Goal: Task Accomplishment & Management: Use online tool/utility

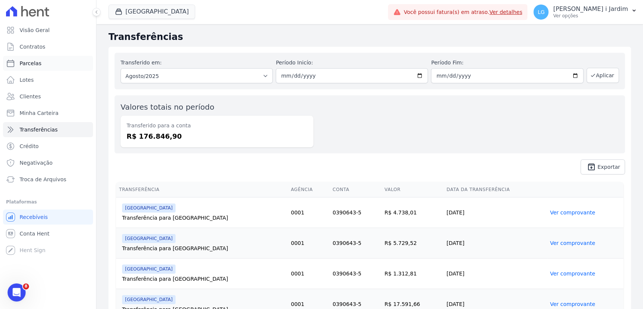
click at [56, 61] on link "Parcelas" at bounding box center [48, 63] width 90 height 15
select select
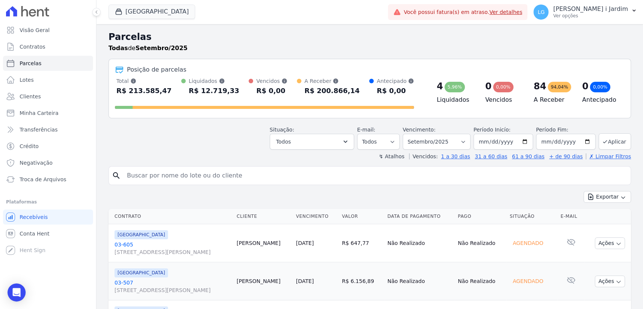
click at [119, 244] on link "03-605 [STREET_ADDRESS][PERSON_NAME]" at bounding box center [172, 248] width 116 height 15
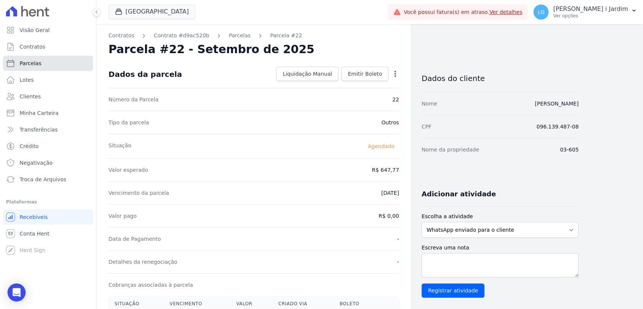
click at [50, 62] on link "Parcelas" at bounding box center [48, 63] width 90 height 15
select select
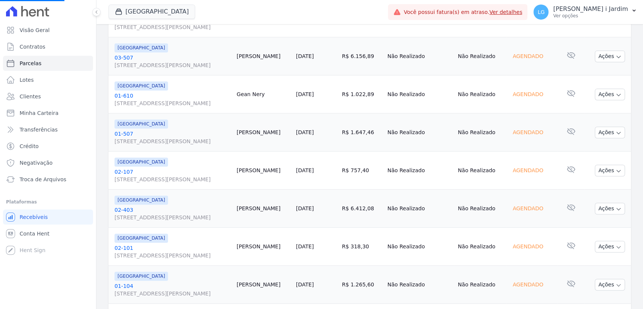
scroll to position [334, 0]
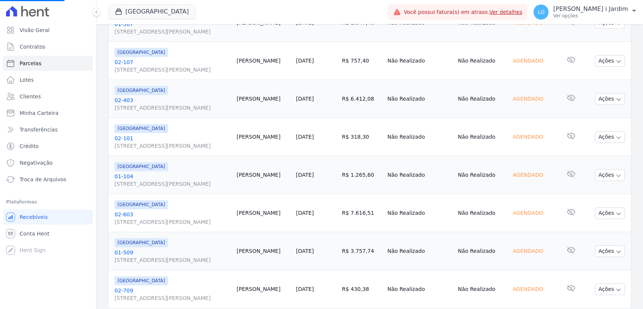
select select
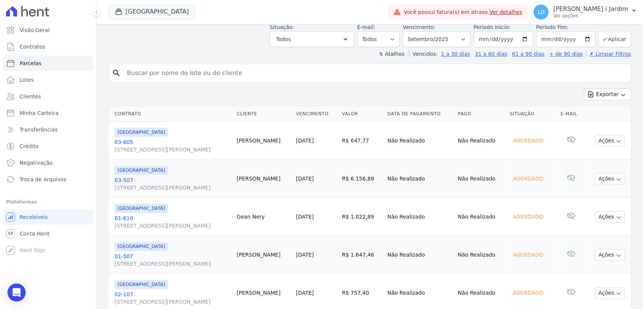
scroll to position [0, 0]
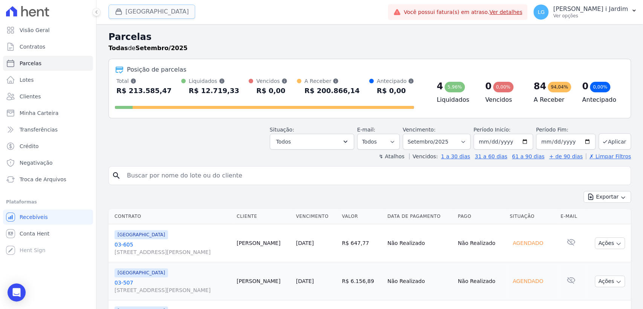
click at [145, 8] on button "[GEOGRAPHIC_DATA]" at bounding box center [151, 12] width 87 height 14
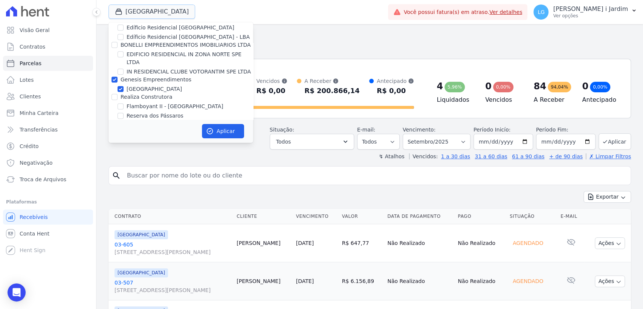
scroll to position [627, 0]
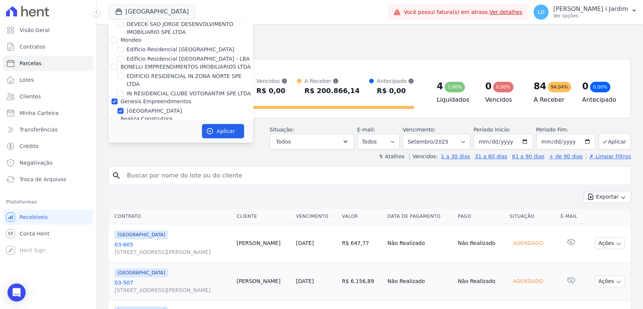
click at [148, 98] on label "Genesis Empreendimentos" at bounding box center [156, 101] width 71 height 6
click at [117, 98] on input "Genesis Empreendimentos" at bounding box center [114, 101] width 6 height 6
checkbox input "false"
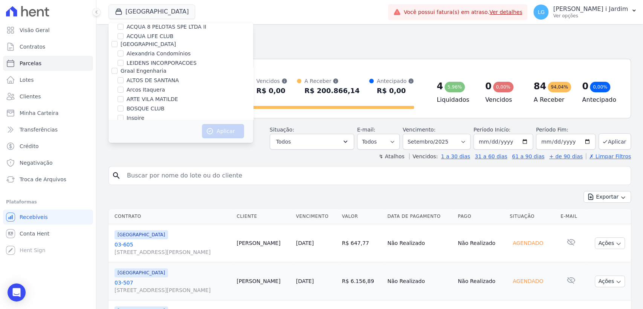
click at [154, 83] on label "ALTOS DE SANTANA" at bounding box center [153, 80] width 52 height 8
click at [124, 83] on input "ALTOS DE SANTANA" at bounding box center [120, 80] width 6 height 6
checkbox input "true"
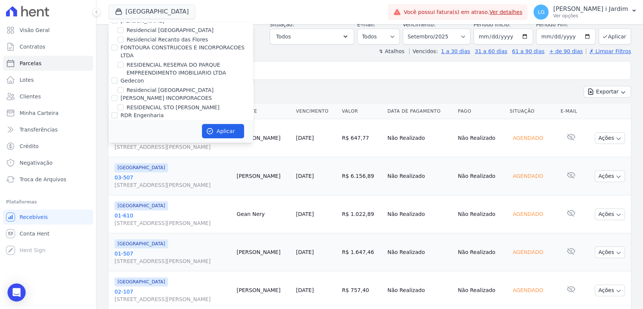
scroll to position [167, 0]
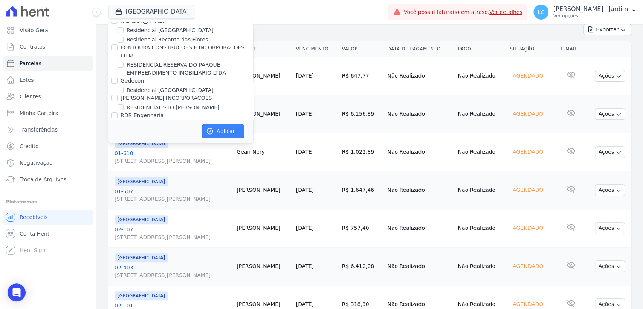
click at [217, 136] on button "Aplicar" at bounding box center [223, 131] width 42 height 14
select select
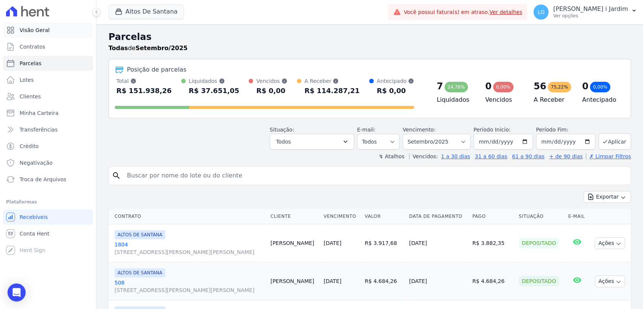
click at [54, 32] on link "Visão Geral" at bounding box center [48, 30] width 90 height 15
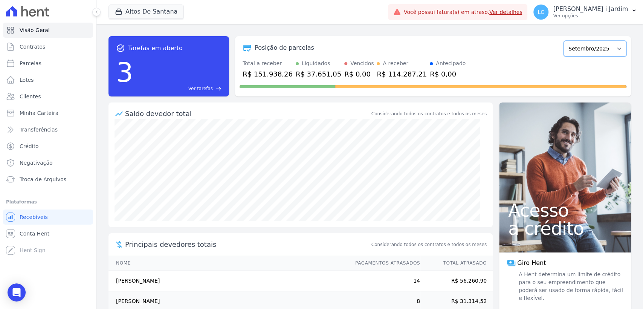
click at [567, 44] on select "Março/2022 Abril/2022 Maio/2022 Junho/2022 Julho/2022 Agosto/2022 Setembro/2022…" at bounding box center [594, 49] width 63 height 16
select select "08/2025"
click at [563, 41] on select "Março/2022 Abril/2022 Maio/2022 Junho/2022 Julho/2022 Agosto/2022 Setembro/2022…" at bounding box center [594, 49] width 63 height 16
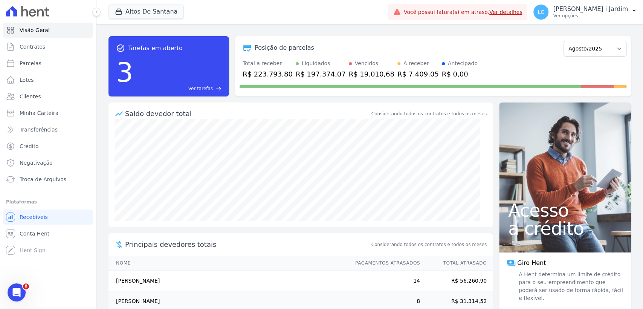
click at [274, 74] on div "R$ 223.793,80" at bounding box center [268, 74] width 50 height 10
copy div "223.793,80"
click at [57, 133] on link "Transferências" at bounding box center [48, 129] width 90 height 15
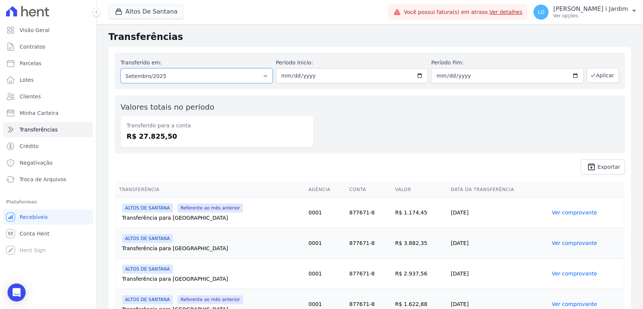
click at [170, 80] on select "Todos os meses Janeiro/2025 Fevereiro/2025 Março/2025 Abril/2025 Maio/2025 Junh…" at bounding box center [197, 75] width 152 height 15
select select "08/2025"
click at [121, 68] on select "Todos os meses Janeiro/2025 Fevereiro/2025 Março/2025 Abril/2025 Maio/2025 Junh…" at bounding box center [197, 75] width 152 height 15
click at [590, 77] on button "Aplicar" at bounding box center [602, 75] width 32 height 15
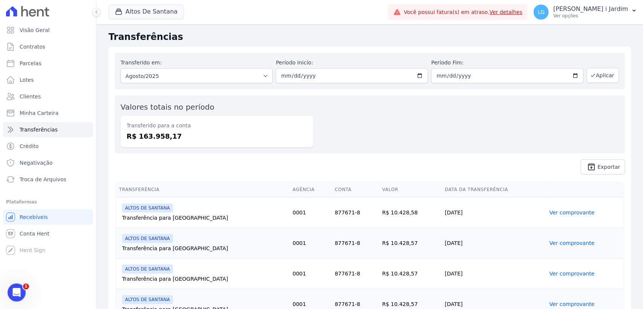
click at [159, 136] on dd "R$ 163.958,17" at bounding box center [217, 136] width 181 height 10
copy dd "163.958,17"
click at [135, 9] on button "Altos De Santana" at bounding box center [145, 12] width 75 height 14
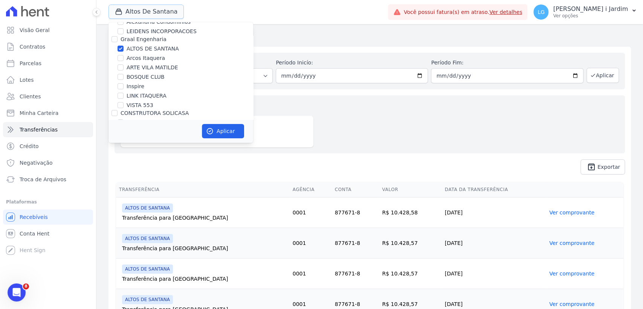
scroll to position [84, 0]
click at [136, 48] on label "ALTOS DE SANTANA" at bounding box center [153, 48] width 52 height 8
click at [124, 48] on input "ALTOS DE SANTANA" at bounding box center [120, 47] width 6 height 6
checkbox input "false"
drag, startPoint x: 139, startPoint y: 66, endPoint x: 164, endPoint y: 86, distance: 31.8
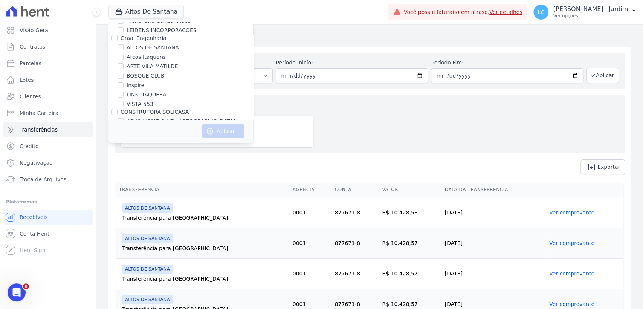
click at [139, 66] on label "ARTE VILA MATILDE" at bounding box center [153, 67] width 52 height 8
click at [124, 66] on input "ARTE VILA MATILDE" at bounding box center [120, 66] width 6 height 6
checkbox input "true"
click at [219, 131] on button "Aplicar" at bounding box center [223, 131] width 42 height 14
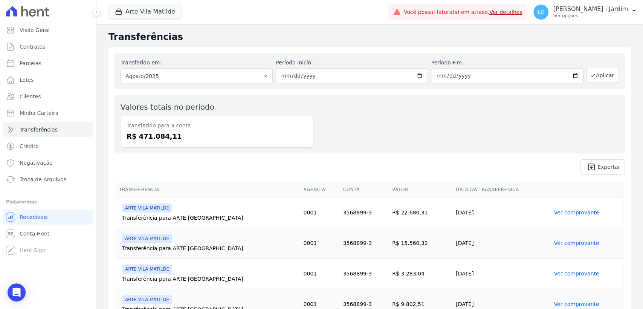
click at [156, 133] on dd "R$ 471.084,11" at bounding box center [217, 136] width 181 height 10
copy dd "471.084,11"
click at [79, 33] on link "Visão Geral" at bounding box center [48, 30] width 90 height 15
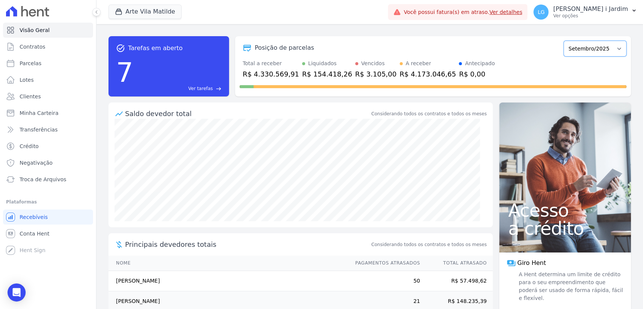
click at [586, 47] on select "Abril/2020 Maio/2020 Junho/2020 Julho/2020 Agosto/2020 Setembro/2020 Outubro/20…" at bounding box center [594, 49] width 63 height 16
select select "08/2025"
click at [563, 41] on select "Abril/2020 Maio/2020 Junho/2020 Julho/2020 Agosto/2020 Setembro/2020 Outubro/20…" at bounding box center [594, 49] width 63 height 16
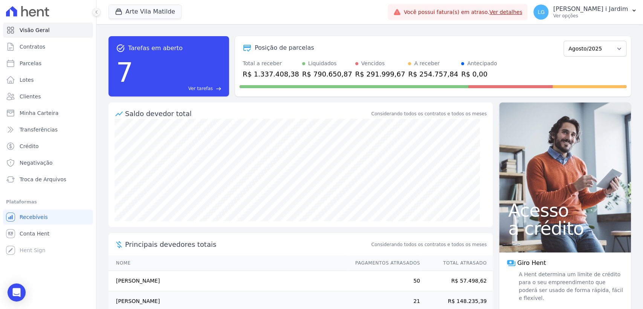
click at [272, 76] on div "R$ 1.337.408,38" at bounding box center [271, 74] width 56 height 10
click at [371, 107] on div "Saldo devedor total Considerando todos os contratos e todos os meses" at bounding box center [300, 110] width 384 height 16
click at [24, 64] on span "Parcelas" at bounding box center [31, 63] width 22 height 8
select select
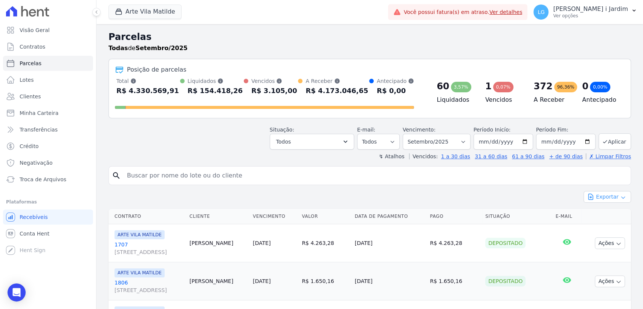
drag, startPoint x: 619, startPoint y: 193, endPoint x: 615, endPoint y: 194, distance: 4.3
click at [618, 193] on button "Exportar" at bounding box center [606, 197] width 47 height 12
click at [595, 226] on span "Exportar CSV" at bounding box center [606, 228] width 40 height 8
click at [450, 141] on select "Filtrar por período ──────── Todos os meses Abril/2020 Maio/2020 Junho/2020 Jul…" at bounding box center [437, 142] width 68 height 16
select select "08/2025"
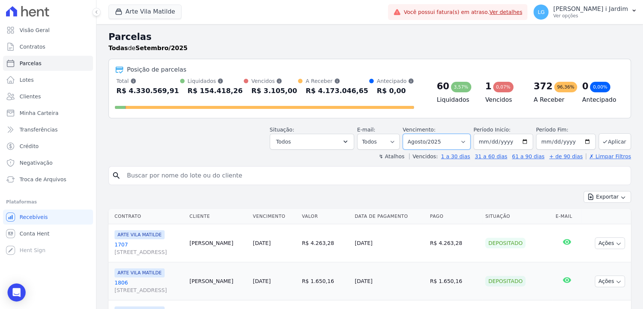
click at [407, 134] on select "Filtrar por período ──────── Todos os meses Abril/2020 Maio/2020 Junho/2020 Jul…" at bounding box center [437, 142] width 68 height 16
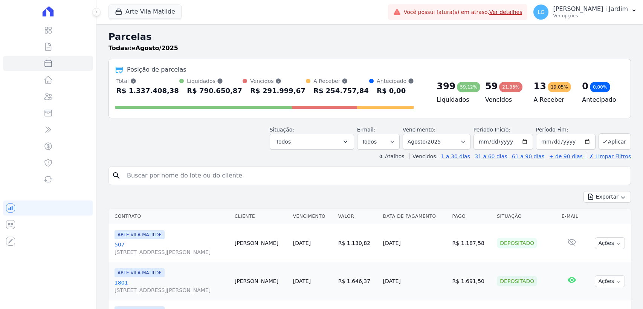
select select
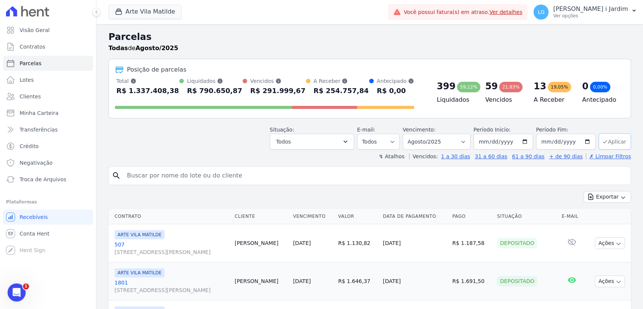
click at [604, 139] on button "Aplicar" at bounding box center [614, 141] width 32 height 16
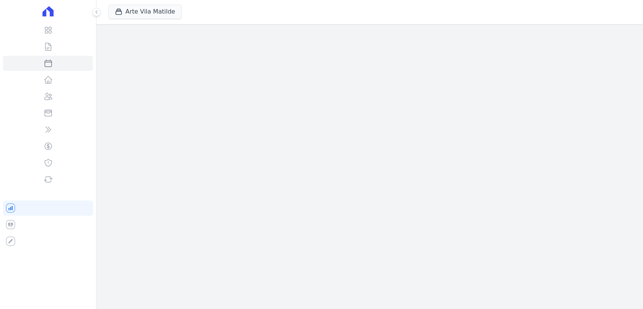
select select
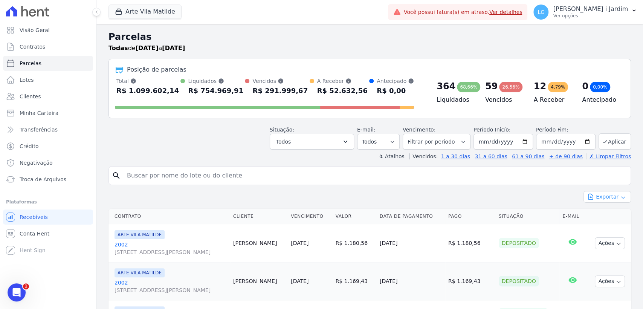
click at [596, 198] on button "Exportar" at bounding box center [606, 197] width 47 height 12
click at [601, 228] on span "Exportar CSV" at bounding box center [606, 228] width 40 height 8
click at [121, 16] on button "Arte Vila Matilde" at bounding box center [144, 12] width 73 height 14
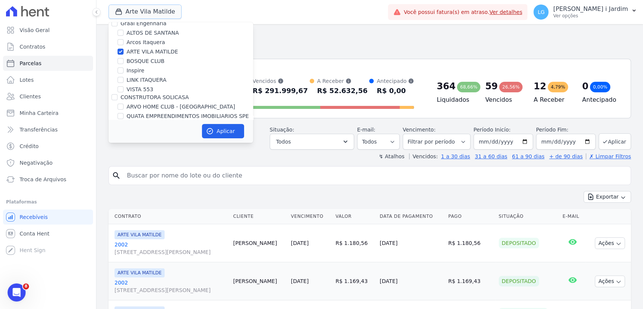
scroll to position [84, 0]
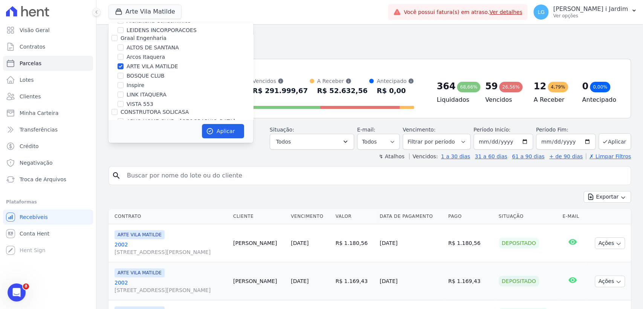
click at [142, 68] on label "ARTE VILA MATILDE" at bounding box center [153, 67] width 52 height 8
click at [124, 68] on input "ARTE VILA MATILDE" at bounding box center [120, 66] width 6 height 6
checkbox input "false"
click at [142, 76] on label "BOSQUE CLUB" at bounding box center [146, 76] width 38 height 8
click at [124, 76] on input "BOSQUE CLUB" at bounding box center [120, 76] width 6 height 6
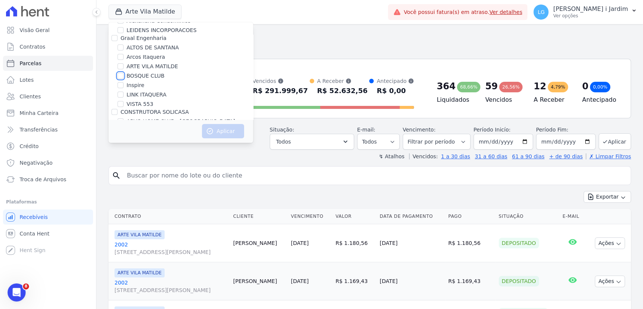
checkbox input "true"
click at [221, 134] on button "Aplicar" at bounding box center [223, 131] width 42 height 14
select select
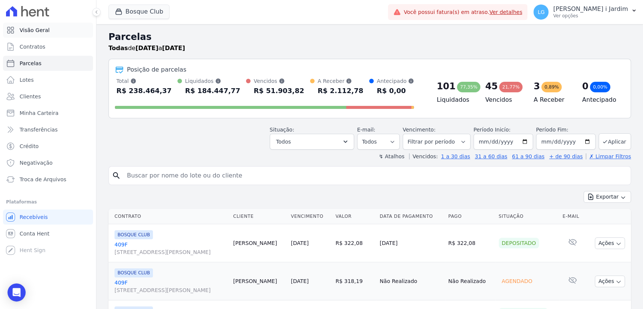
click at [24, 31] on span "Visão Geral" at bounding box center [35, 30] width 30 height 8
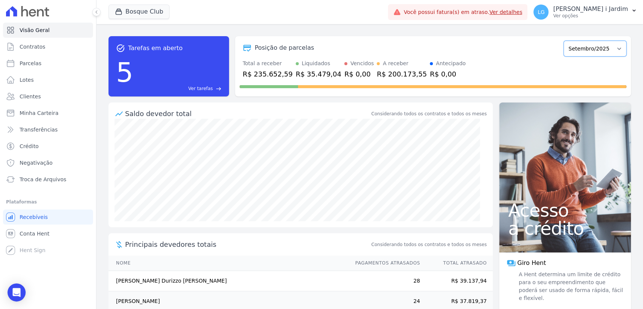
drag, startPoint x: 596, startPoint y: 47, endPoint x: 595, endPoint y: 53, distance: 6.1
click at [596, 47] on select "Julho/2023 Agosto/2023 Setembro/2023 Outubro/2023 Novembro/2023 Dezembro/2023 J…" at bounding box center [594, 49] width 63 height 16
select select "08/2025"
click at [563, 41] on select "Julho/2023 Agosto/2023 Setembro/2023 Outubro/2023 Novembro/2023 Dezembro/2023 J…" at bounding box center [594, 49] width 63 height 16
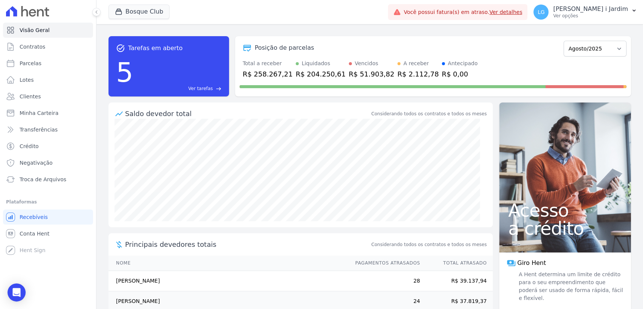
click at [258, 76] on div "R$ 258.267,21" at bounding box center [268, 74] width 50 height 10
copy div "258.267,21"
click at [400, 73] on div "R$ 2.112,78" at bounding box center [417, 74] width 41 height 10
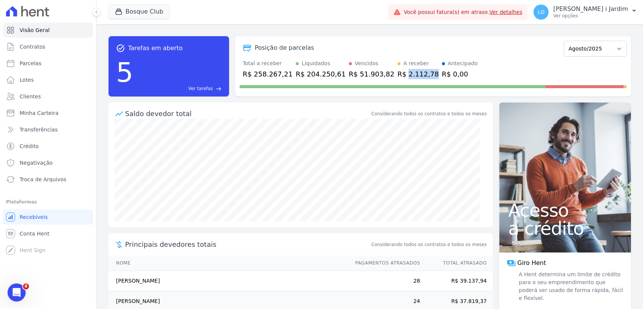
copy div "2.112,78"
click at [29, 127] on span "Transferências" at bounding box center [39, 130] width 38 height 8
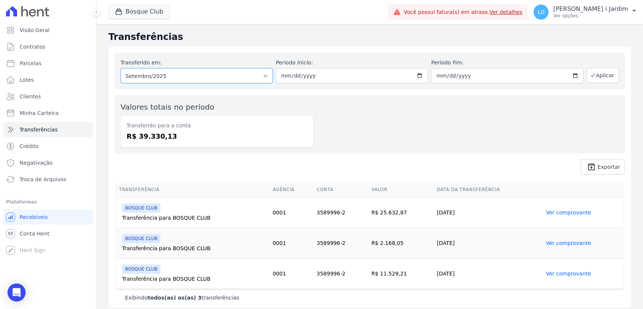
click at [171, 75] on select "Todos os meses Junho/2025 Julho/2025 Agosto/2025 Setembro/2025" at bounding box center [197, 75] width 152 height 15
select select "08/2025"
click at [121, 68] on select "Todos os meses Junho/2025 Julho/2025 Agosto/2025 Setembro/2025" at bounding box center [197, 75] width 152 height 15
click at [590, 76] on icon "button" at bounding box center [593, 75] width 6 height 6
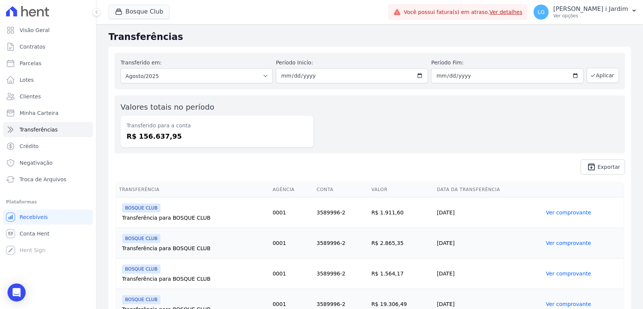
click at [148, 131] on dd "R$ 156.637,95" at bounding box center [217, 136] width 181 height 10
copy dd "156.637,95"
click at [156, 11] on button "Bosque Club" at bounding box center [138, 12] width 61 height 14
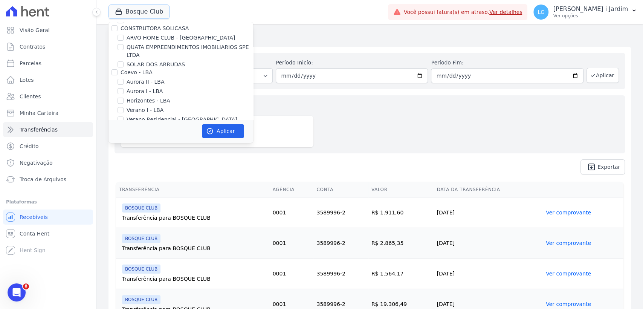
scroll to position [125, 0]
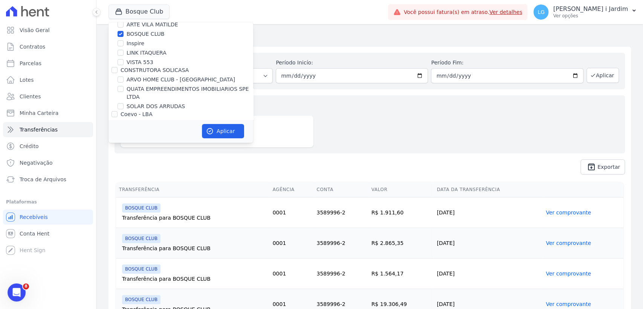
click at [145, 34] on label "BOSQUE CLUB" at bounding box center [146, 34] width 38 height 8
click at [124, 34] on input "BOSQUE CLUB" at bounding box center [120, 34] width 6 height 6
checkbox input "false"
click at [137, 42] on label "Inspire" at bounding box center [136, 44] width 18 height 8
click at [124, 42] on input "Inspire" at bounding box center [120, 43] width 6 height 6
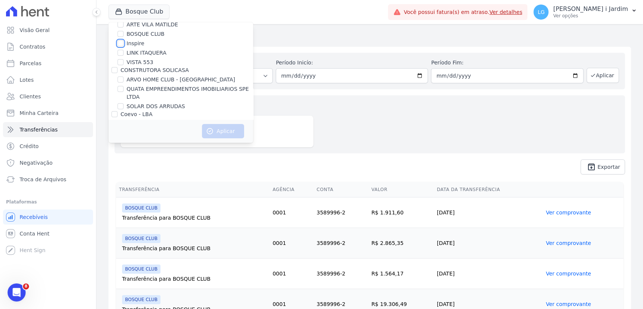
checkbox input "true"
click at [215, 128] on button "Aplicar" at bounding box center [223, 131] width 42 height 14
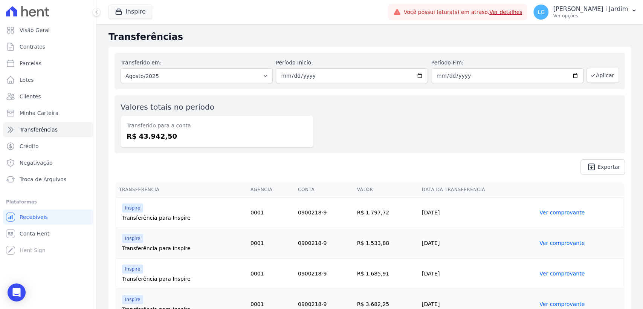
click at [153, 137] on dd "R$ 43.942,50" at bounding box center [217, 136] width 181 height 10
copy dd "43.942,50"
click at [42, 27] on span "Visão Geral" at bounding box center [35, 30] width 30 height 8
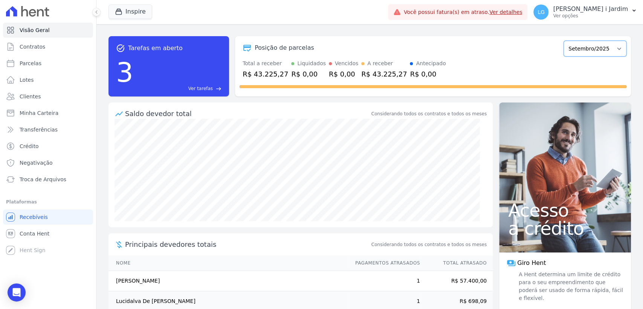
click at [576, 53] on select "Maio/2025 Junho/2025 Julho/2025 Agosto/2025 Setembro/2025 Outubro/2025 Novembro…" at bounding box center [594, 49] width 63 height 16
select select "08/2025"
click at [563, 41] on select "Maio/2025 Junho/2025 Julho/2025 Agosto/2025 Setembro/2025 Outubro/2025 Novembro…" at bounding box center [594, 49] width 63 height 16
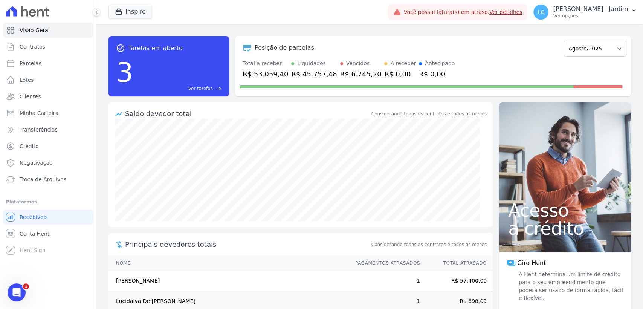
click at [266, 76] on div "R$ 53.059,40" at bounding box center [266, 74] width 46 height 10
copy div "53.059,40"
click at [128, 11] on button "Inspire" at bounding box center [130, 12] width 44 height 14
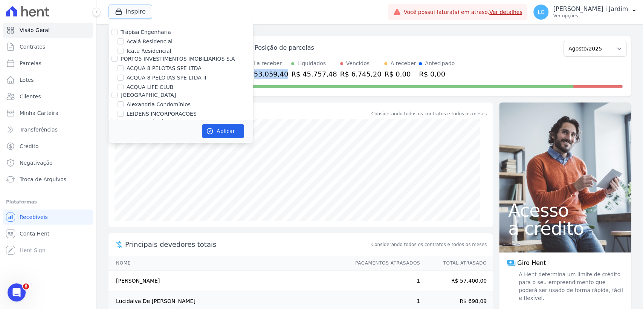
scroll to position [84, 0]
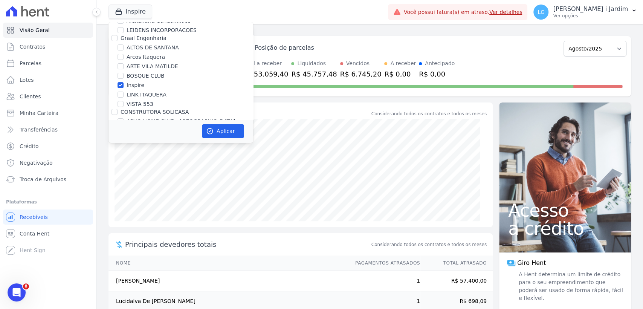
click at [130, 88] on label "Inspire" at bounding box center [136, 85] width 18 height 8
click at [124, 88] on input "Inspire" at bounding box center [120, 85] width 6 height 6
checkbox input "false"
click at [136, 97] on label "LINK ITAQUERA" at bounding box center [147, 95] width 40 height 8
click at [124, 97] on input "LINK ITAQUERA" at bounding box center [120, 95] width 6 height 6
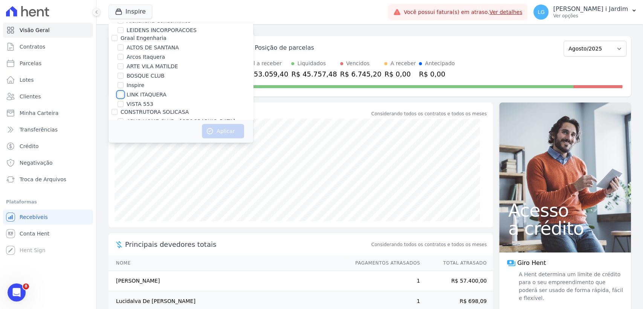
checkbox input "true"
click at [214, 127] on button "Aplicar" at bounding box center [223, 131] width 42 height 14
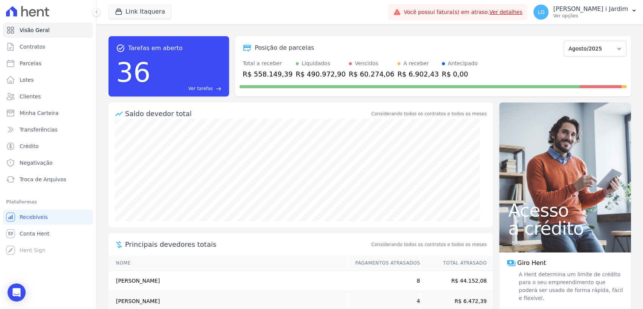
click at [278, 73] on div "R$ 558.149,39" at bounding box center [268, 74] width 50 height 10
copy div "558.149,39"
click at [32, 130] on span "Transferências" at bounding box center [39, 130] width 38 height 8
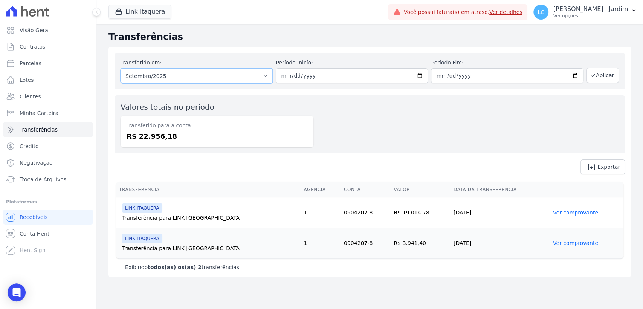
click at [192, 79] on select "Todos os meses Julho/2025 Agosto/2025 Setembro/2025" at bounding box center [197, 75] width 152 height 15
select select "08/2025"
click at [121, 68] on select "Todos os meses Julho/2025 Agosto/2025 Setembro/2025" at bounding box center [197, 75] width 152 height 15
click at [597, 70] on button "Aplicar" at bounding box center [602, 75] width 32 height 15
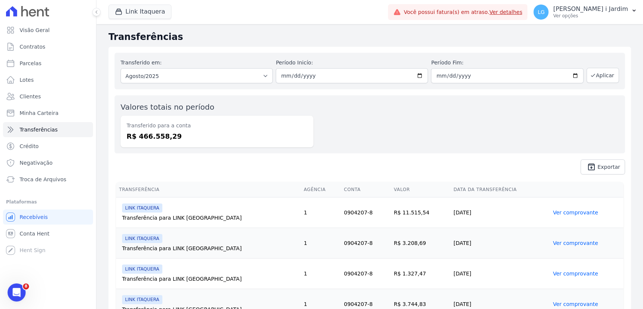
click at [162, 137] on dd "R$ 466.558,29" at bounding box center [217, 136] width 181 height 10
copy dd "466.558,29"
click at [148, 13] on button "Link Itaquera" at bounding box center [139, 12] width 63 height 14
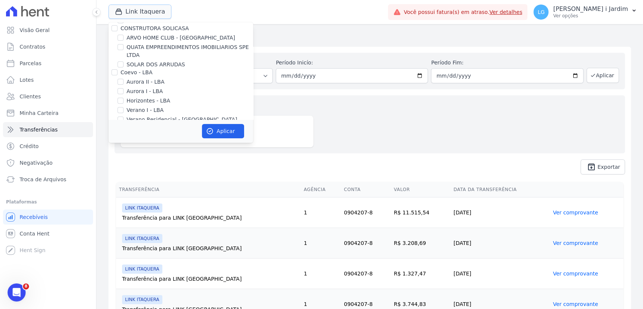
scroll to position [125, 0]
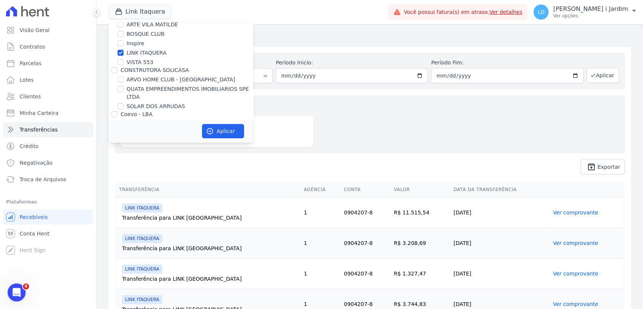
click at [138, 55] on label "LINK ITAQUERA" at bounding box center [147, 53] width 40 height 8
click at [124, 55] on input "LINK ITAQUERA" at bounding box center [120, 53] width 6 height 6
checkbox input "false"
click at [136, 62] on label "VISTA 553" at bounding box center [140, 62] width 27 height 8
click at [124, 62] on input "VISTA 553" at bounding box center [120, 62] width 6 height 6
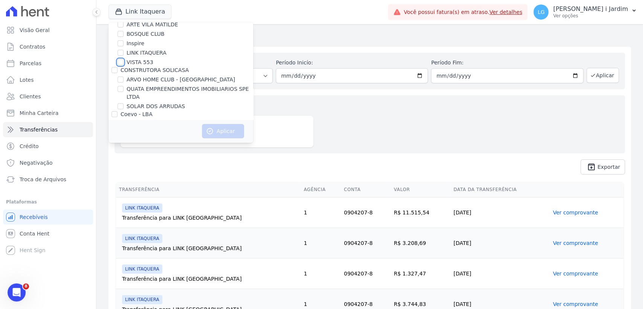
checkbox input "true"
click at [205, 128] on button "Aplicar" at bounding box center [223, 131] width 42 height 14
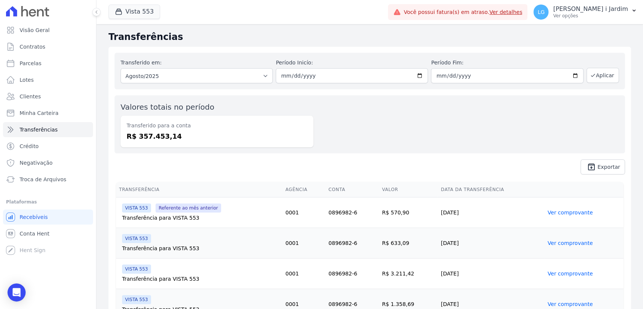
click at [150, 138] on dd "R$ 357.453,14" at bounding box center [217, 136] width 181 height 10
copy dd "357.453,14"
click at [55, 25] on link "Visão Geral" at bounding box center [48, 30] width 90 height 15
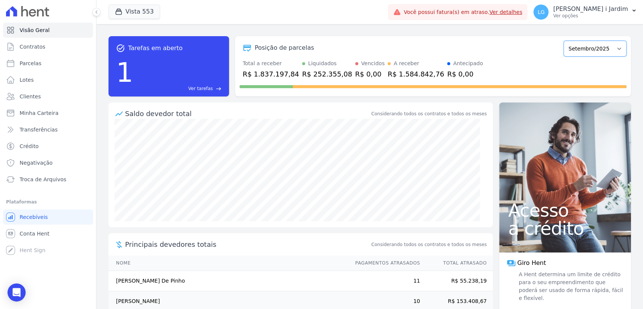
click at [574, 42] on select "Julho/2017 Agosto/2017 Setembro/2017 Outubro/2017 Novembro/2017 Dezembro/2017 J…" at bounding box center [594, 49] width 63 height 16
select select "08/2025"
click at [563, 41] on select "Julho/2017 Agosto/2017 Setembro/2017 Outubro/2017 Novembro/2017 Dezembro/2017 J…" at bounding box center [594, 49] width 63 height 16
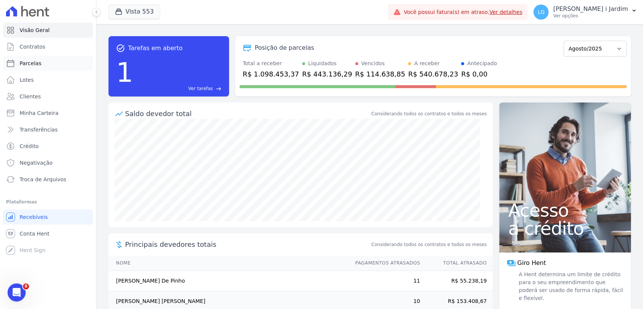
click at [43, 61] on link "Parcelas" at bounding box center [48, 63] width 90 height 15
select select
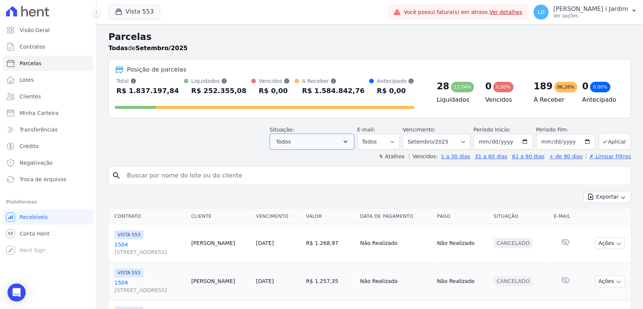
click at [330, 146] on button "Todos" at bounding box center [312, 142] width 84 height 16
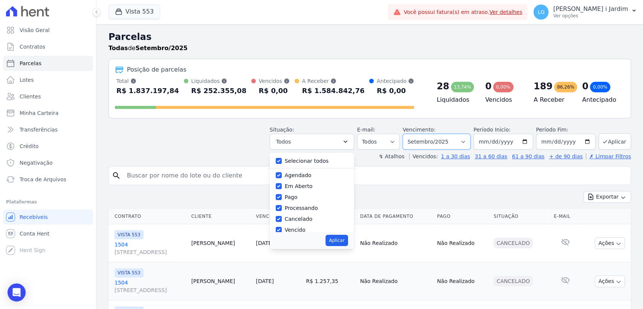
click at [458, 140] on select "Filtrar por período ──────── Todos os meses Julho/2017 Agosto/2017 Setembro/201…" at bounding box center [437, 142] width 68 height 16
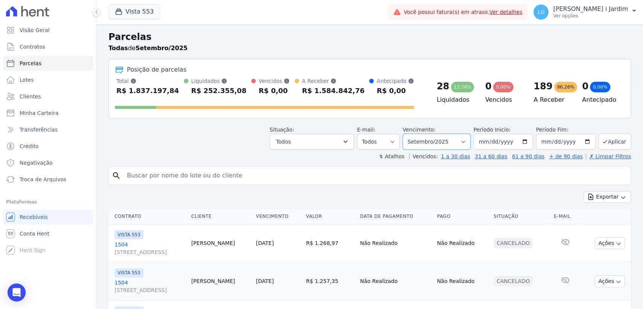
select select "08/2025"
click at [407, 134] on select "Filtrar por período ──────── Todos os meses Julho/2017 Agosto/2017 Setembro/201…" at bounding box center [437, 142] width 68 height 16
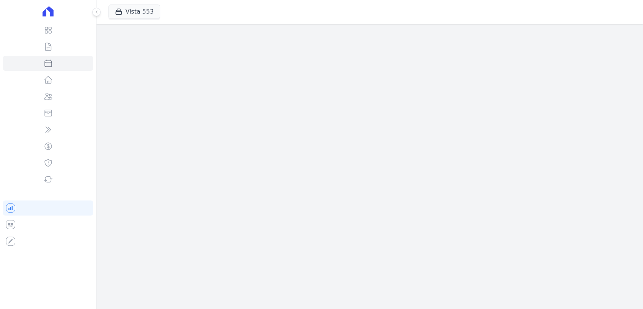
select select
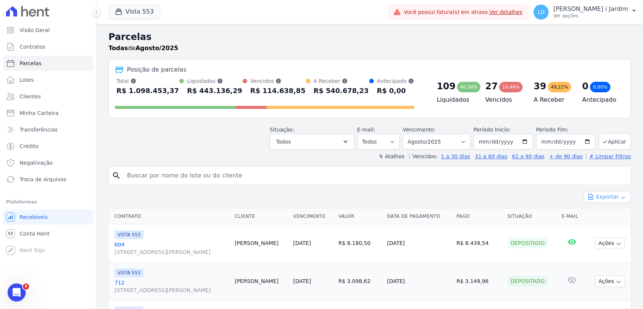
click at [601, 191] on button "Exportar" at bounding box center [606, 197] width 47 height 12
click at [606, 225] on span "Exportar CSV" at bounding box center [606, 228] width 40 height 8
click at [63, 127] on link "Transferências" at bounding box center [48, 129] width 90 height 15
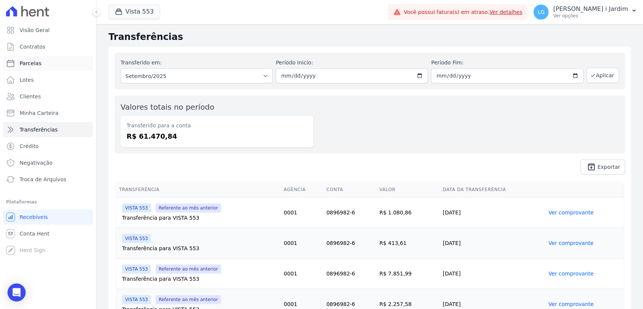
click at [33, 58] on link "Parcelas" at bounding box center [48, 63] width 90 height 15
select select
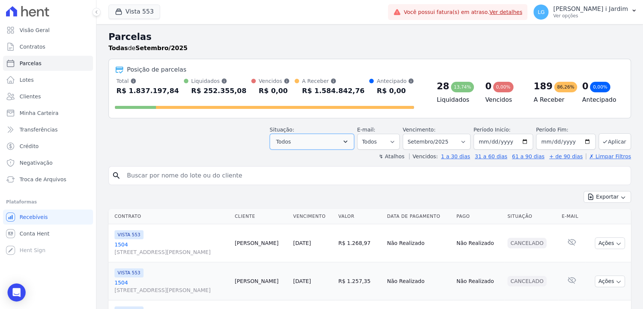
click at [311, 134] on button "Todos" at bounding box center [312, 142] width 84 height 16
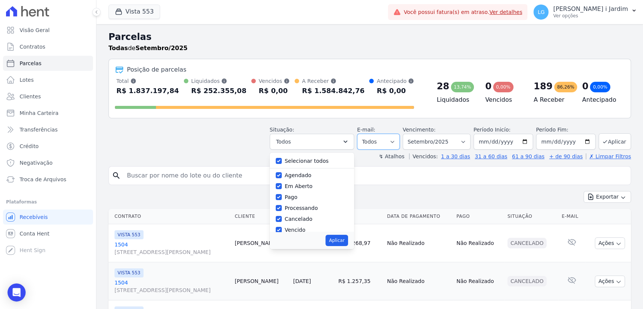
drag, startPoint x: 380, startPoint y: 139, endPoint x: 389, endPoint y: 141, distance: 8.4
click at [381, 139] on select "Todos Lido Não-lido" at bounding box center [378, 142] width 43 height 16
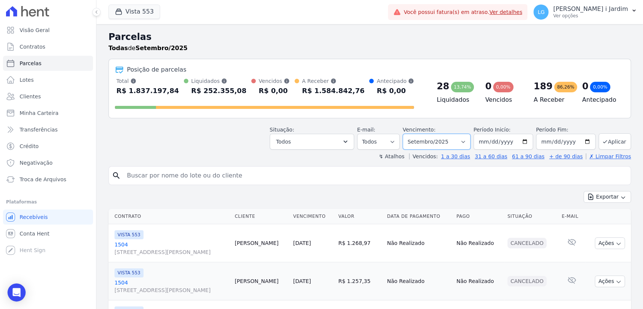
click at [449, 140] on select "Filtrar por período ──────── Todos os meses Julho/2017 Agosto/2017 Setembro/201…" at bounding box center [437, 142] width 68 height 16
select select "08/2025"
click at [407, 134] on select "Filtrar por período ──────── Todos os meses Julho/2017 Agosto/2017 Setembro/201…" at bounding box center [437, 142] width 68 height 16
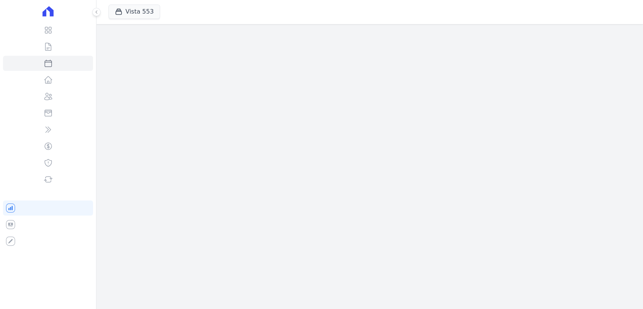
select select
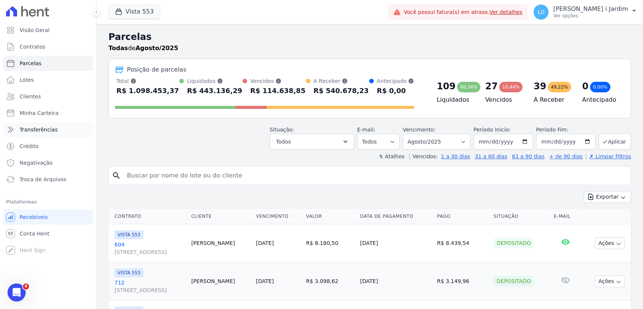
click at [38, 124] on link "Transferências" at bounding box center [48, 129] width 90 height 15
